Goal: Task Accomplishment & Management: Manage account settings

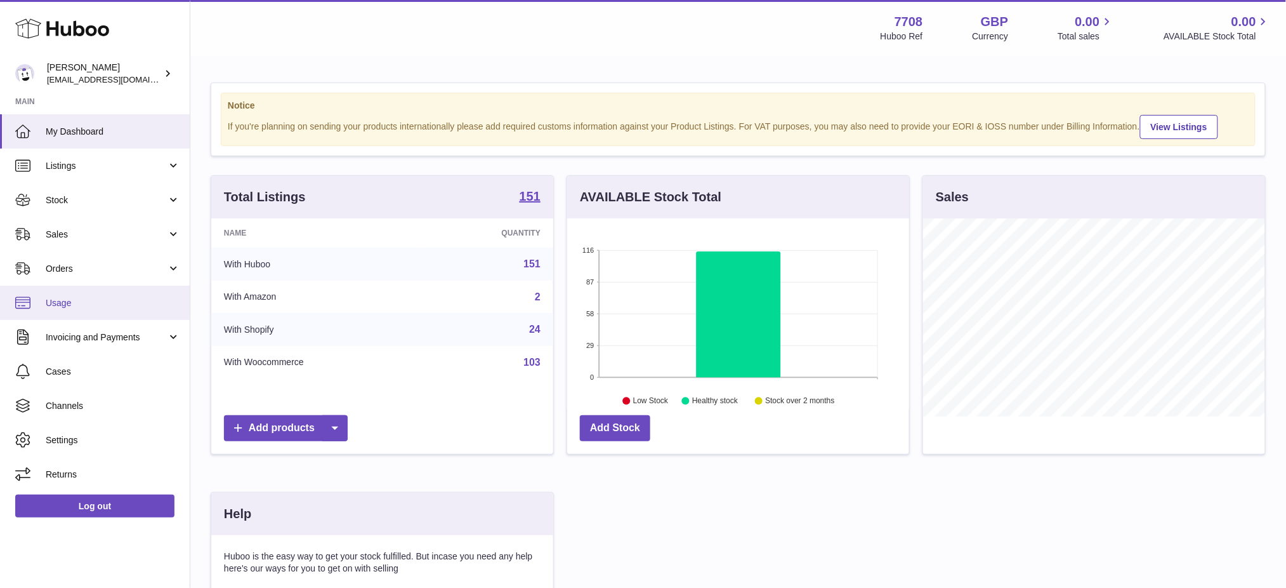
click at [71, 299] on span "Usage" at bounding box center [113, 303] width 135 height 12
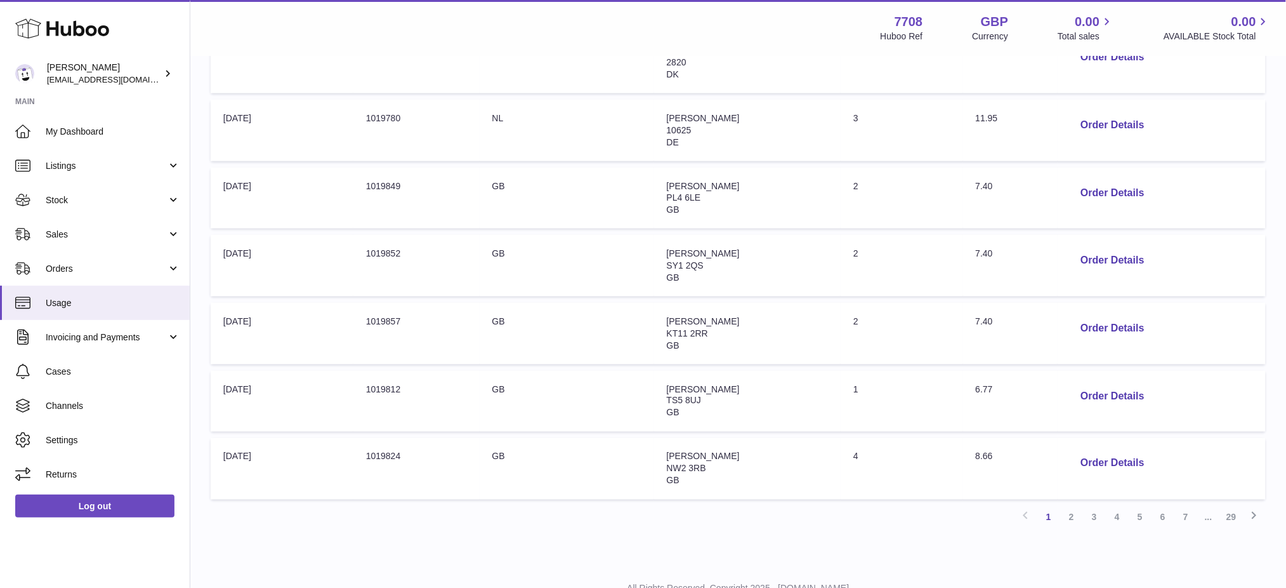
scroll to position [522, 0]
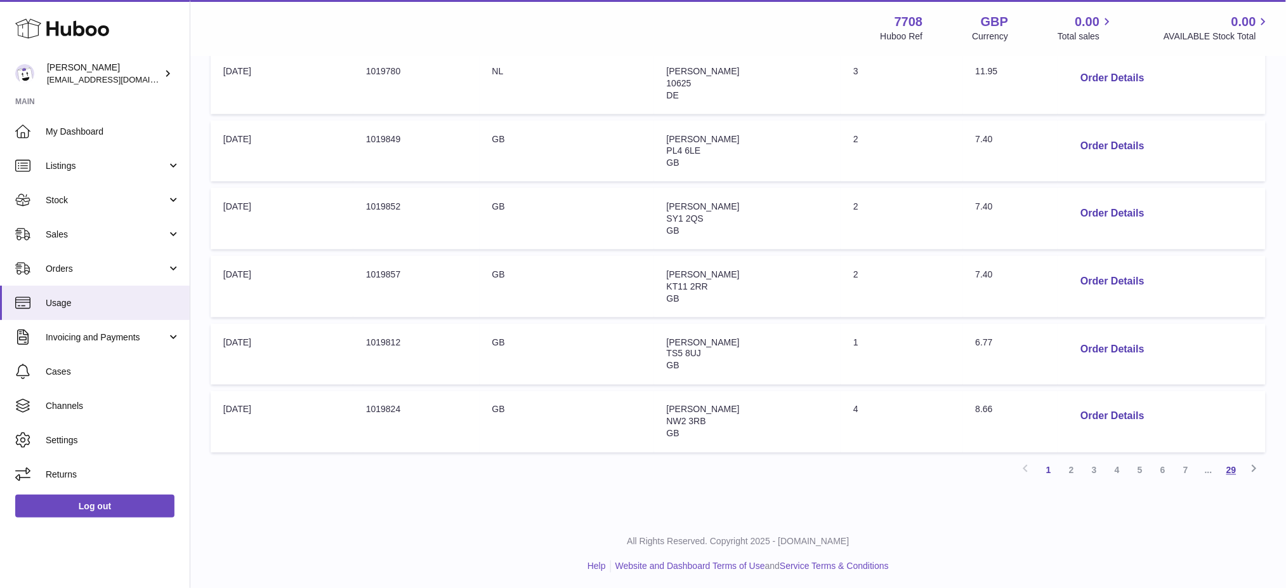
click at [1230, 468] on link "29" at bounding box center [1231, 470] width 23 height 23
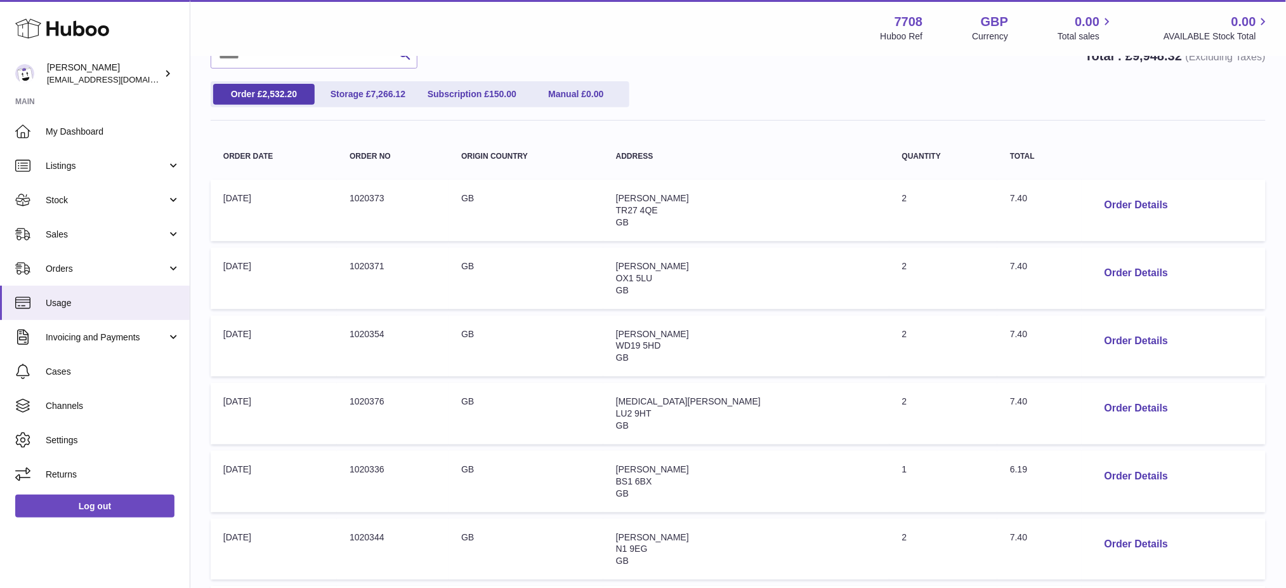
scroll to position [454, 0]
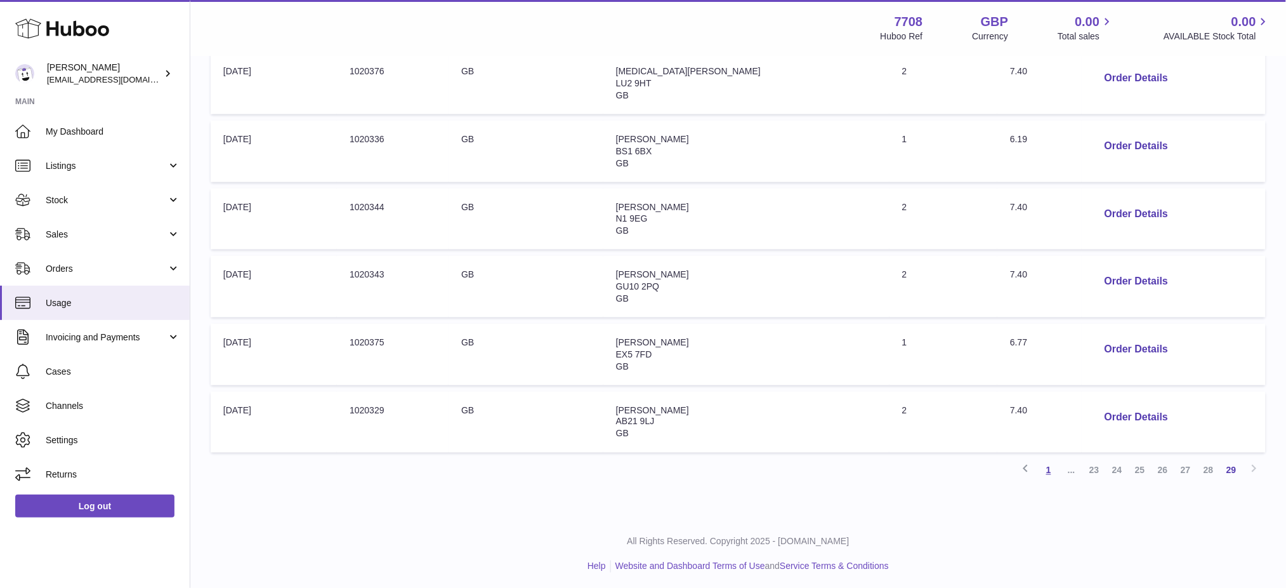
click at [1049, 466] on link "1" at bounding box center [1048, 470] width 23 height 23
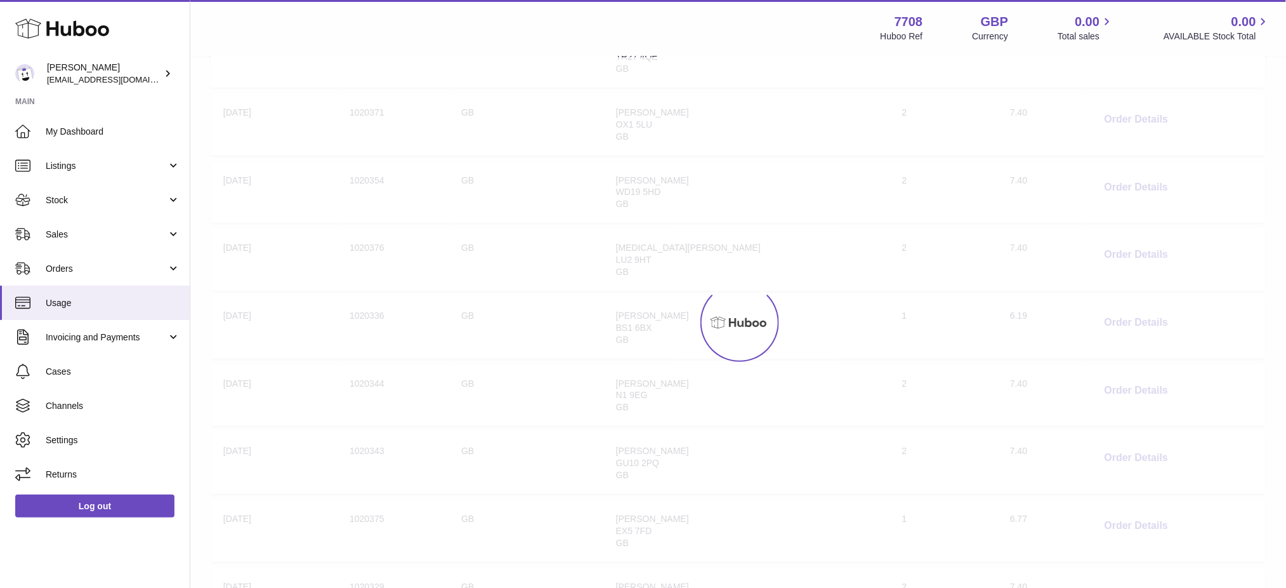
scroll to position [56, 0]
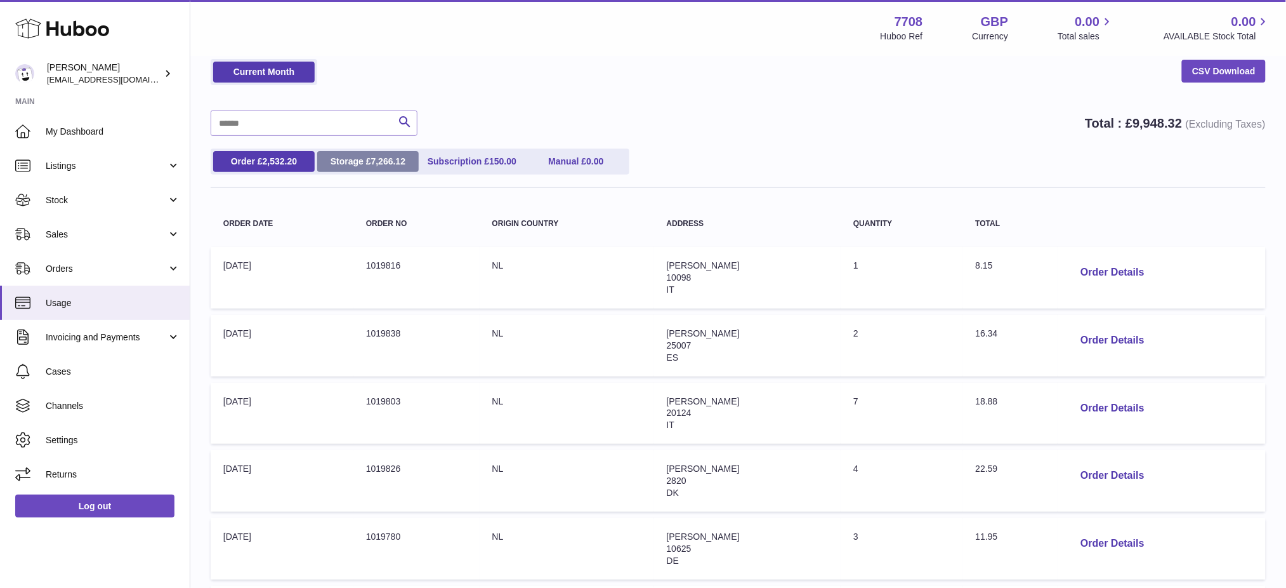
click at [363, 162] on link "Storage £ 7,266.12" at bounding box center [368, 161] width 102 height 21
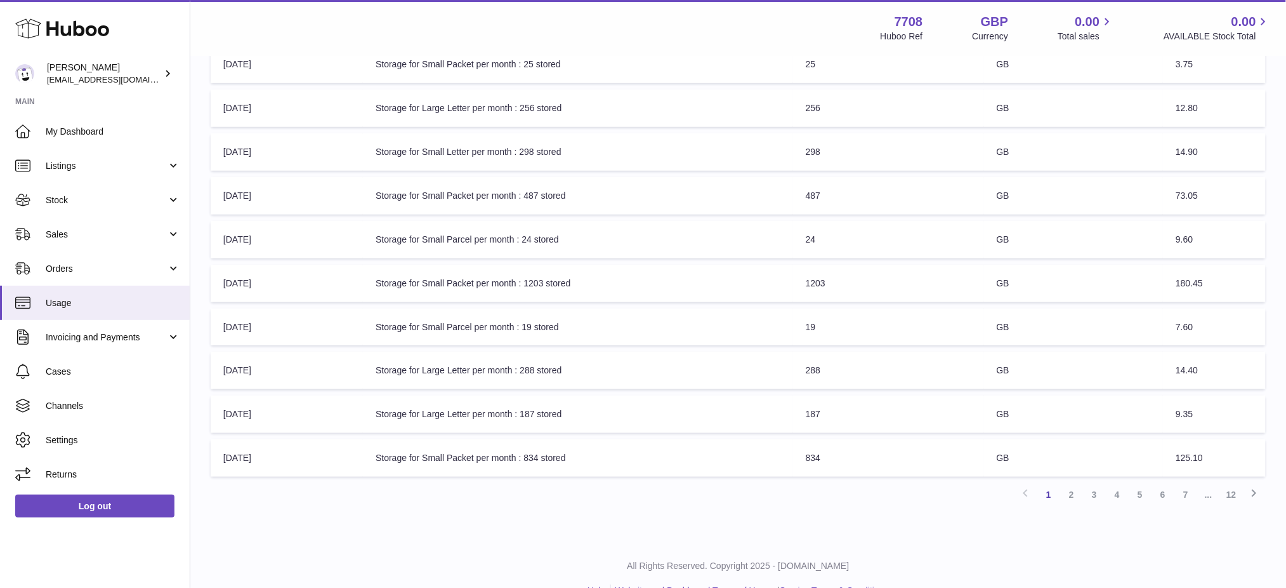
scroll to position [282, 0]
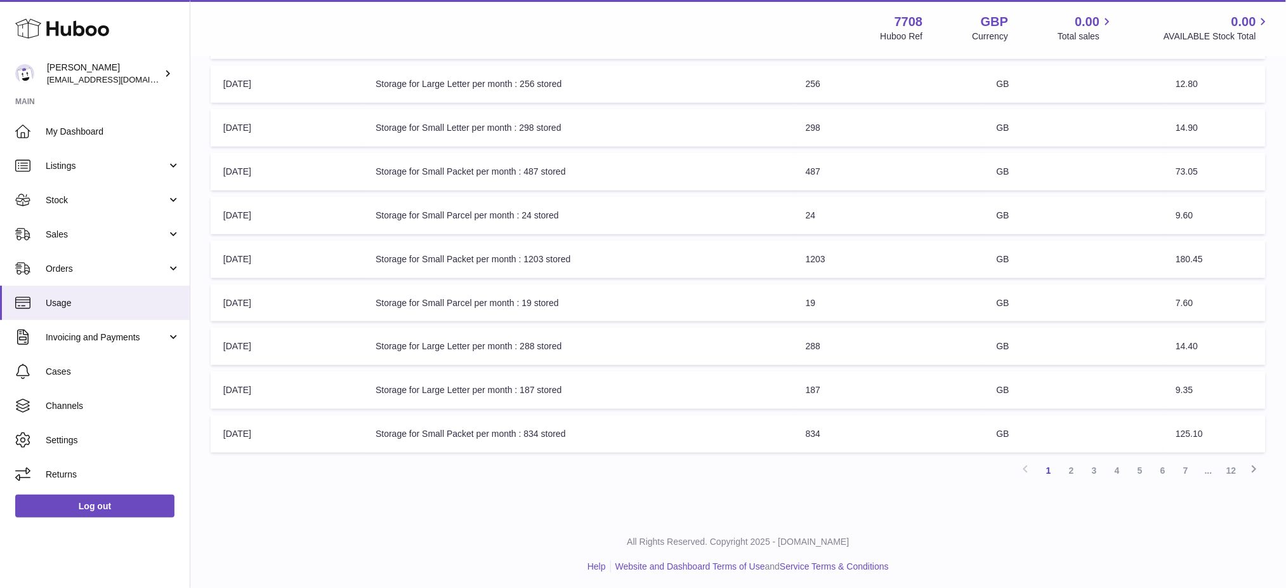
drag, startPoint x: 1226, startPoint y: 471, endPoint x: 1105, endPoint y: 472, distance: 121.2
click at [1226, 471] on link "12" at bounding box center [1231, 470] width 23 height 23
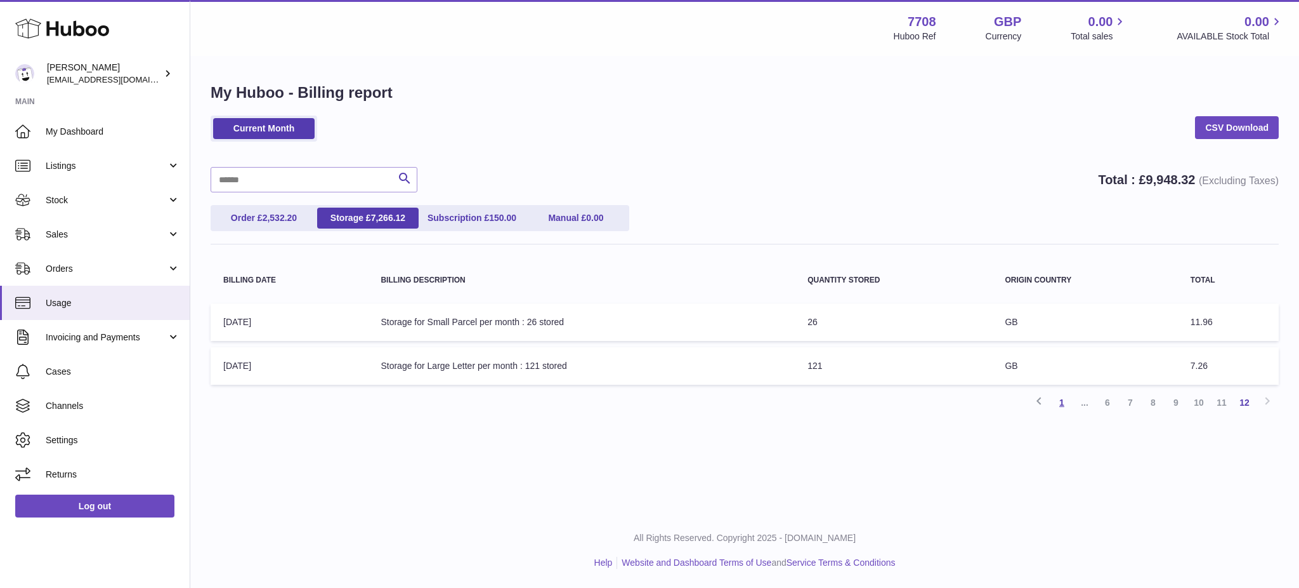
click at [1062, 401] on link "1" at bounding box center [1062, 402] width 23 height 23
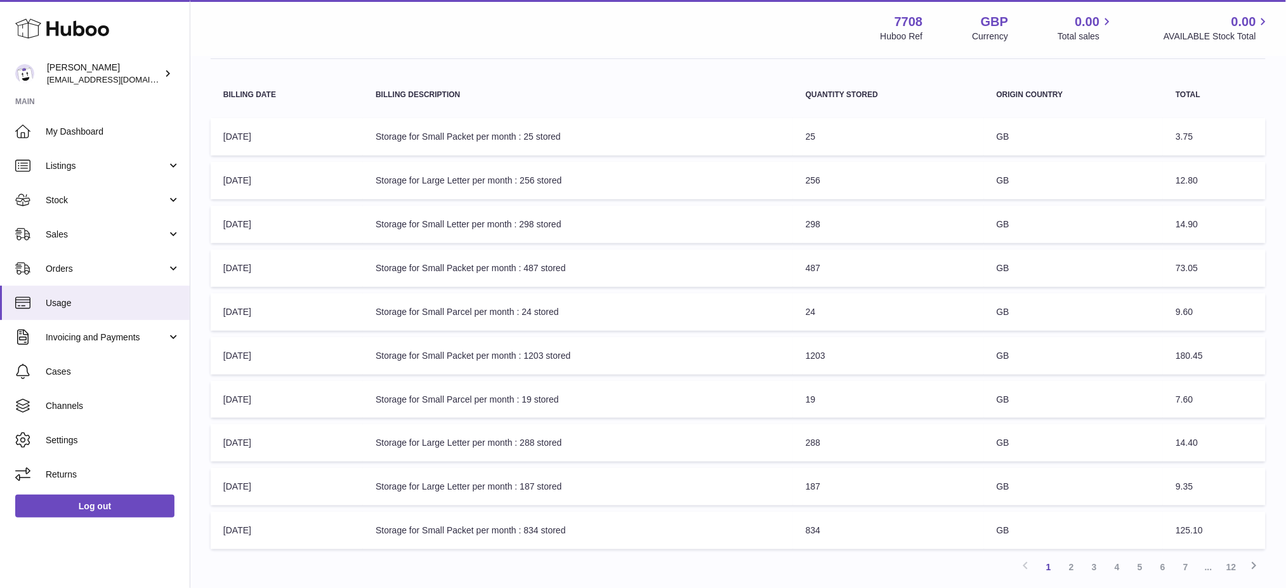
scroll to position [282, 0]
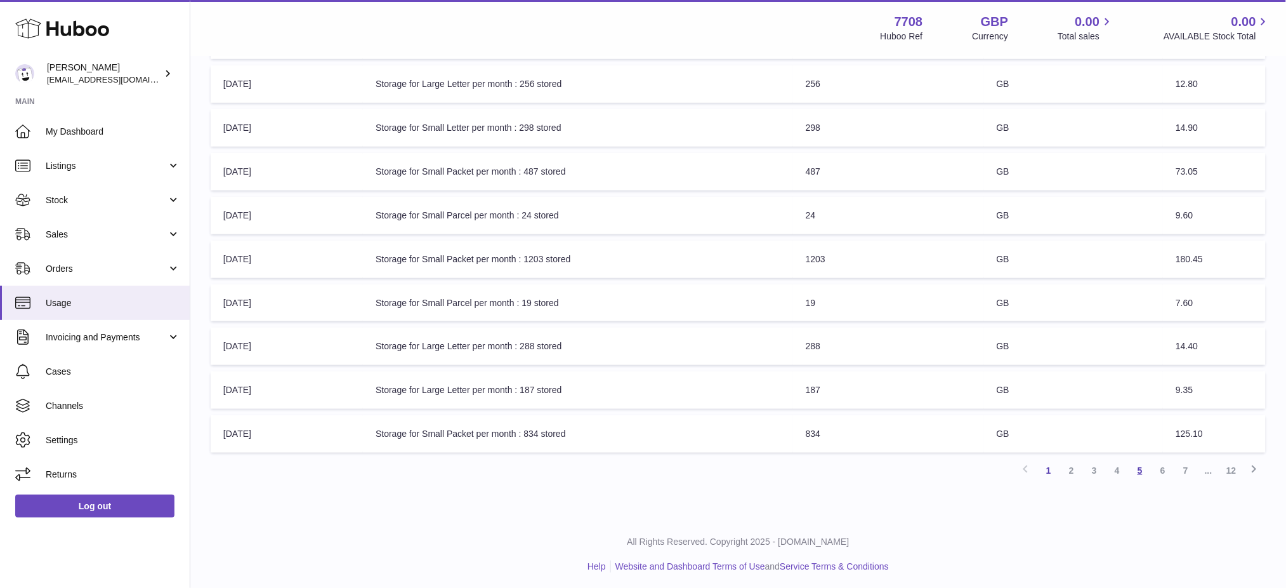
click at [1135, 473] on link "5" at bounding box center [1140, 470] width 23 height 23
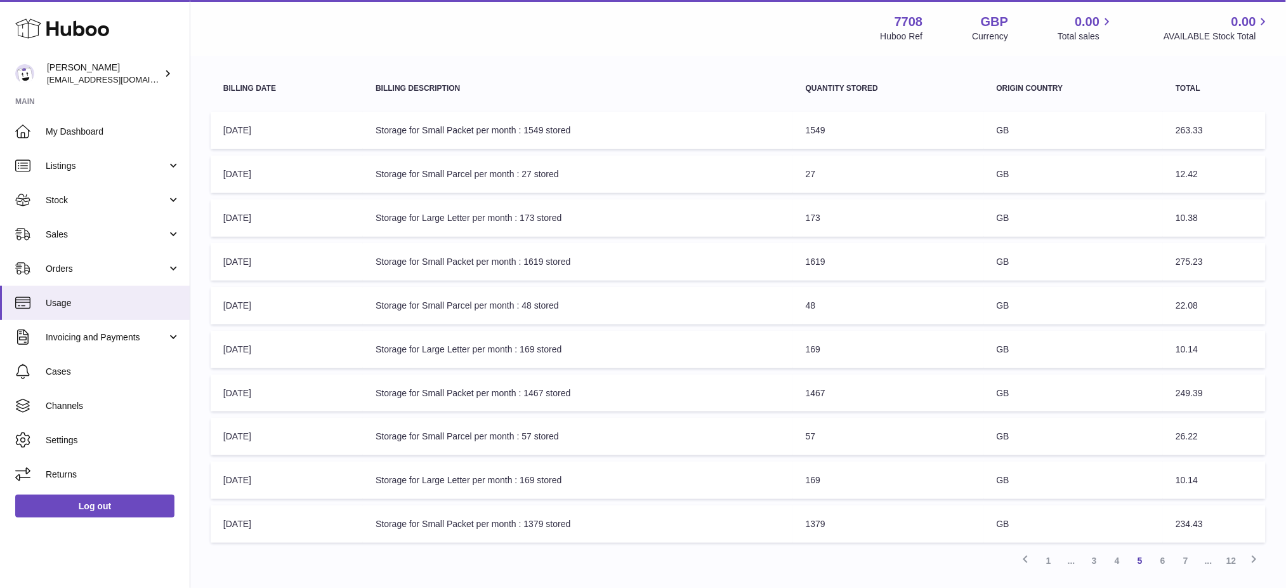
scroll to position [282, 0]
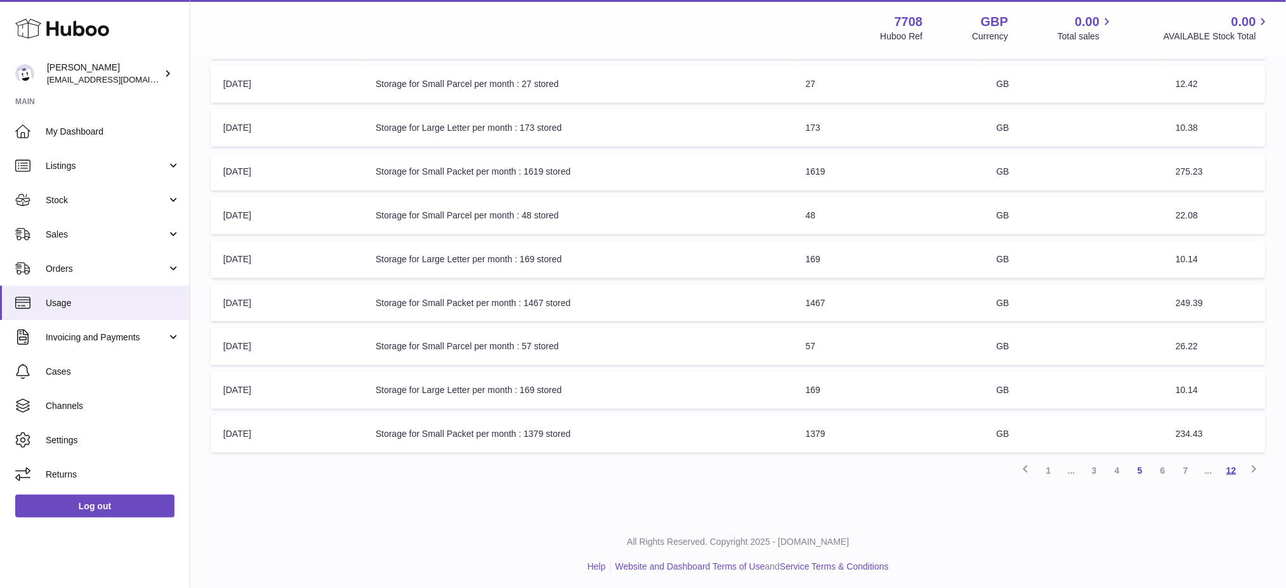
click at [1238, 468] on link "12" at bounding box center [1231, 470] width 23 height 23
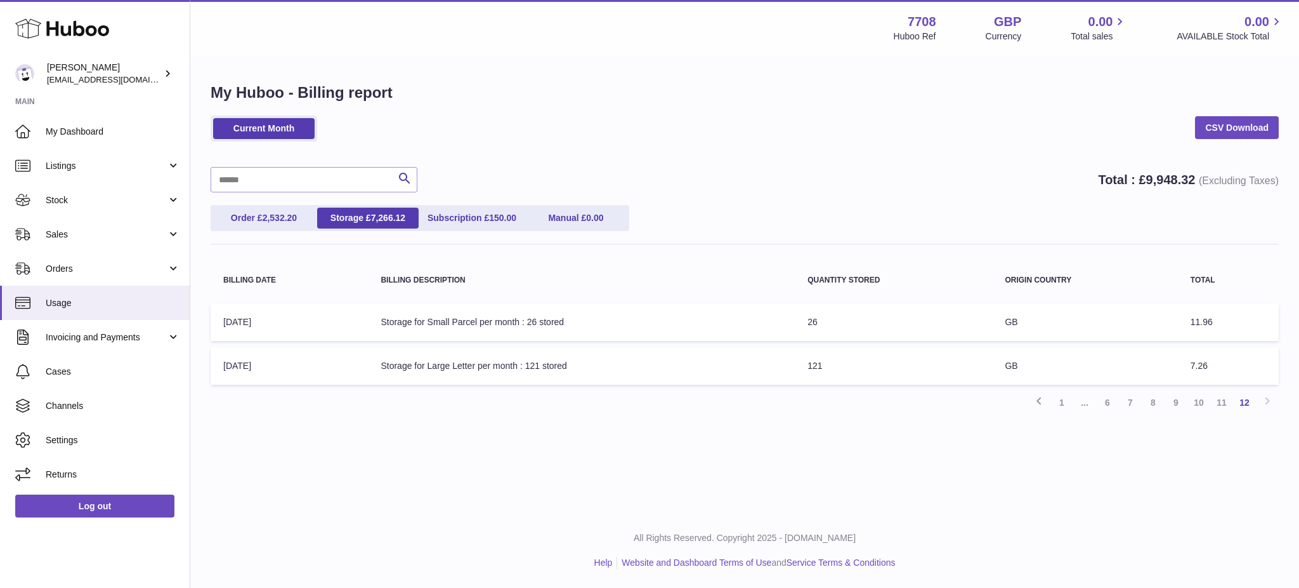
drag, startPoint x: 1065, startPoint y: 396, endPoint x: 1121, endPoint y: 404, distance: 57.0
click at [1065, 396] on link "1" at bounding box center [1062, 402] width 23 height 23
